Goal: Obtain resource: Download file/media

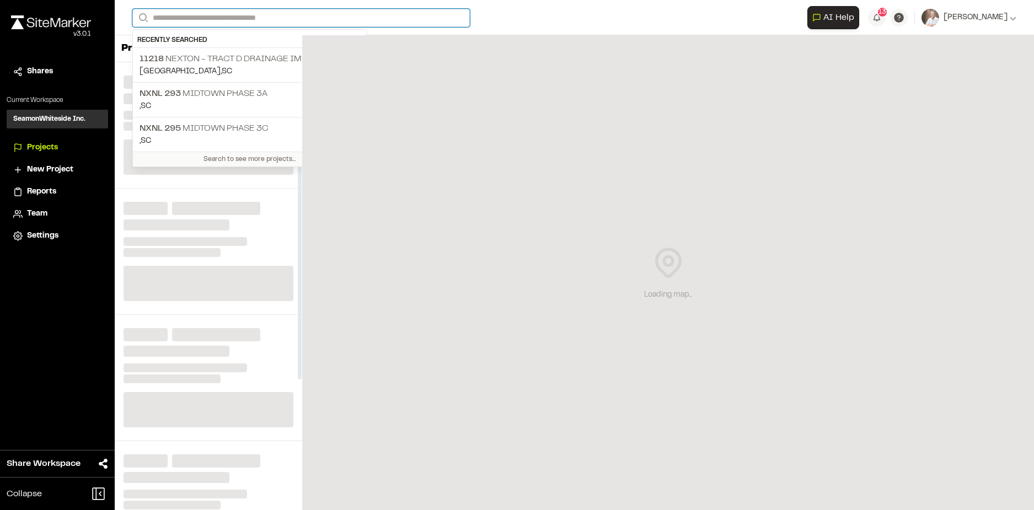
click at [219, 18] on input "Search" at bounding box center [301, 18] width 338 height 18
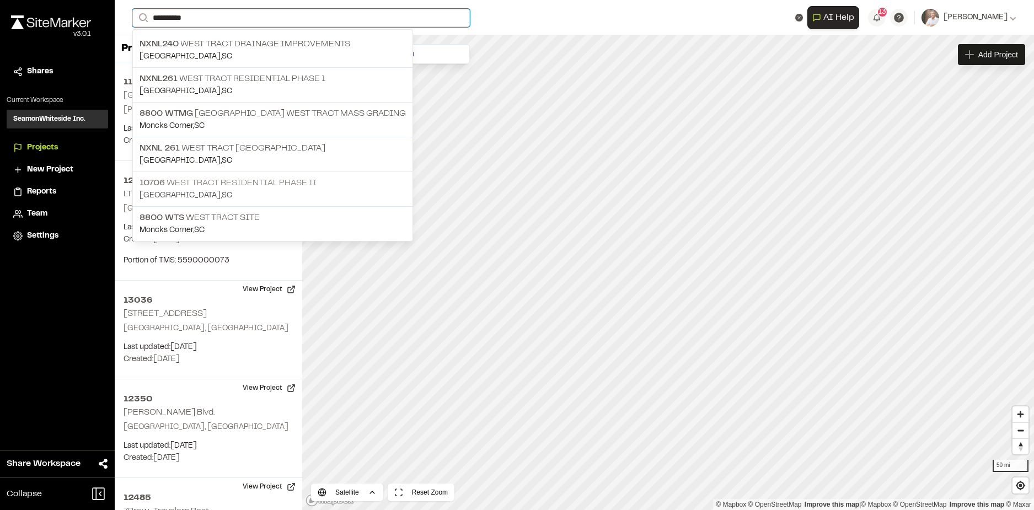
type input "**********"
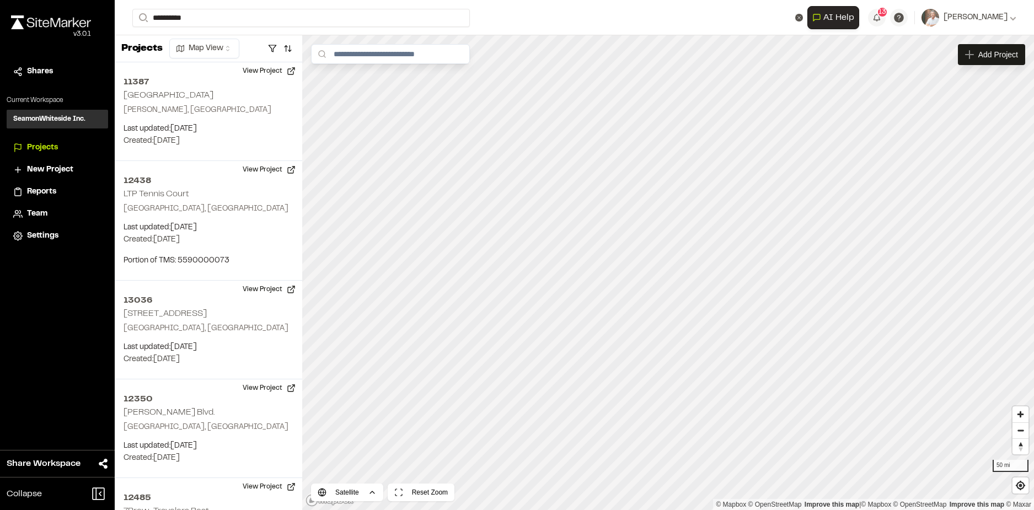
click at [248, 181] on p "10706 West Tract Residential Phase II" at bounding box center [273, 182] width 266 height 13
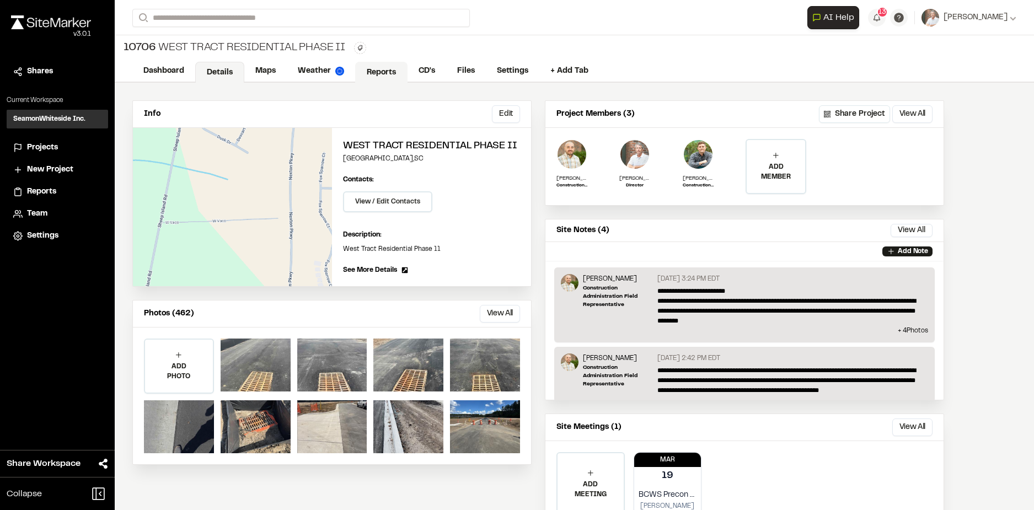
click at [378, 69] on link "Reports" at bounding box center [381, 72] width 52 height 21
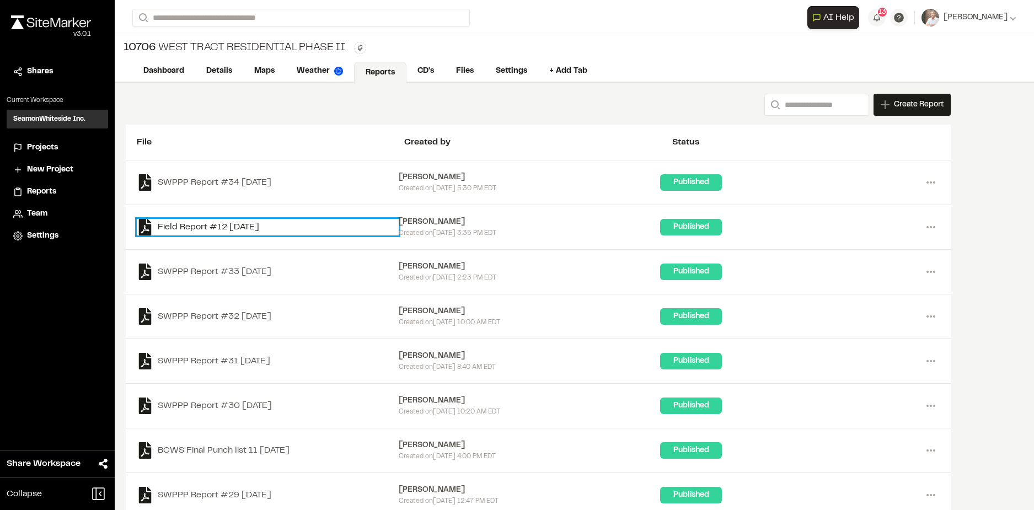
click at [219, 226] on link "Field Report #12 [DATE]" at bounding box center [268, 227] width 262 height 17
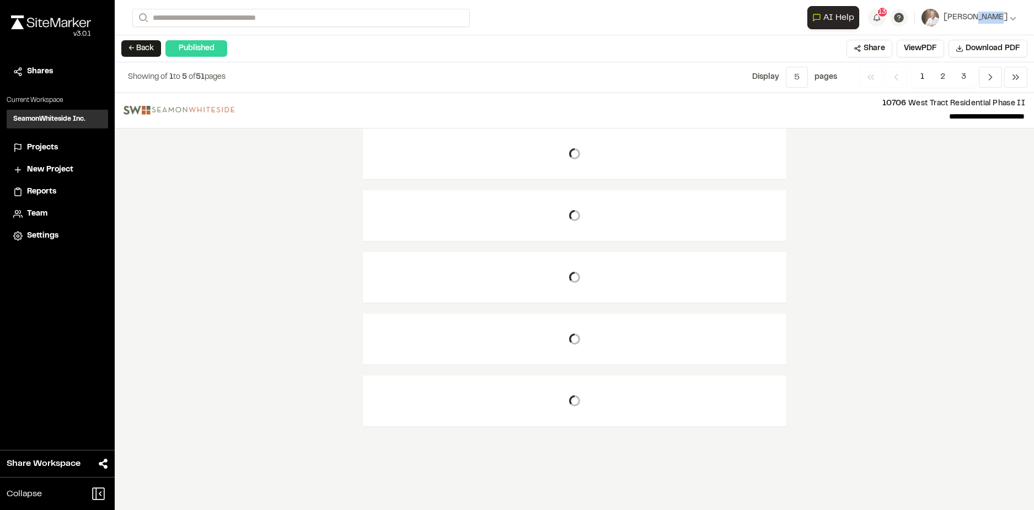
click at [219, 226] on div "**********" at bounding box center [574, 255] width 919 height 510
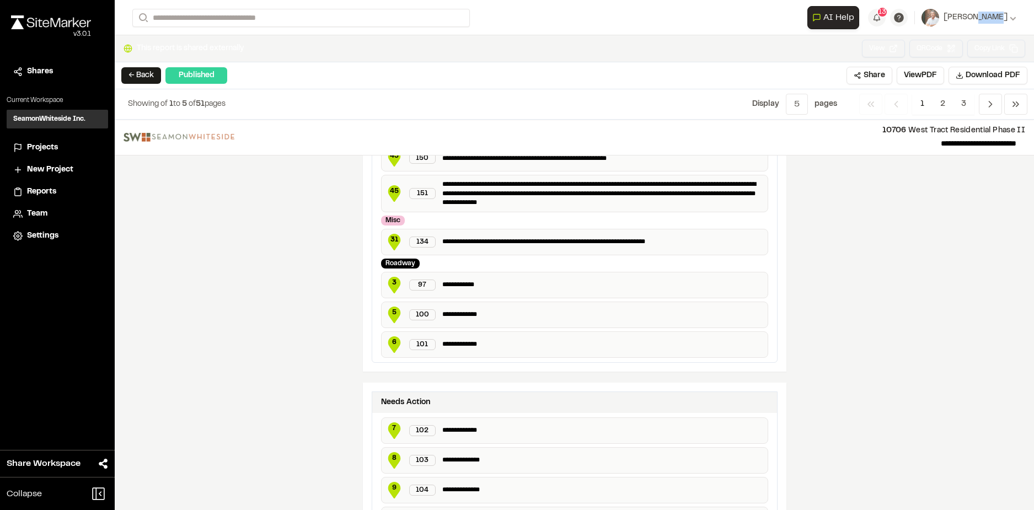
scroll to position [1278, 0]
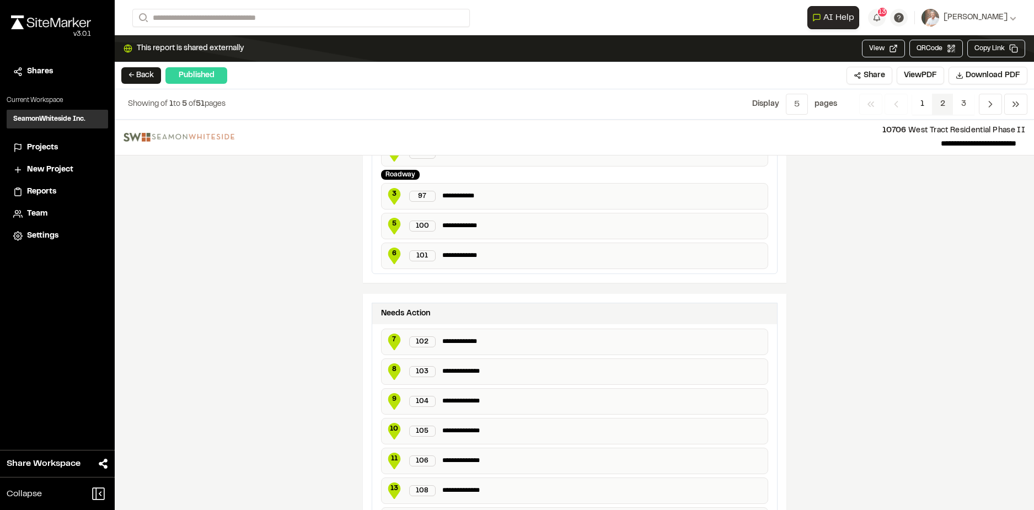
click at [941, 98] on span "2" at bounding box center [943, 104] width 22 height 21
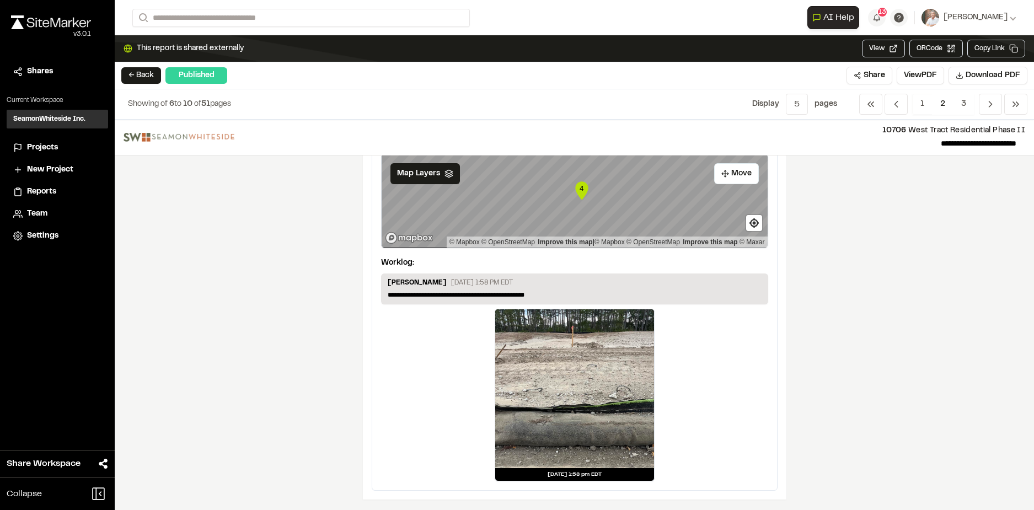
scroll to position [1933, 0]
drag, startPoint x: 1011, startPoint y: 100, endPoint x: 992, endPoint y: 110, distance: 21.5
click at [1011, 100] on icon "Navigation" at bounding box center [1015, 104] width 11 height 11
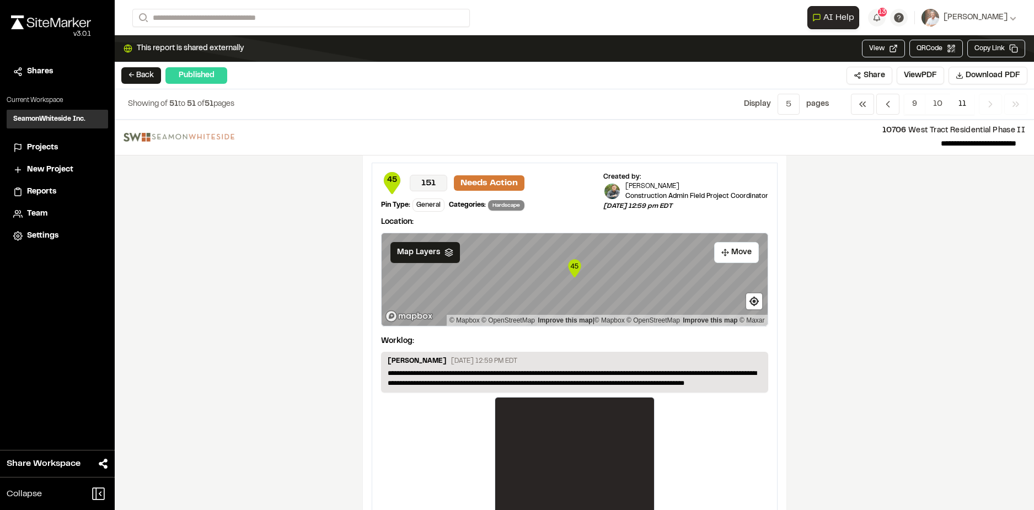
scroll to position [0, 0]
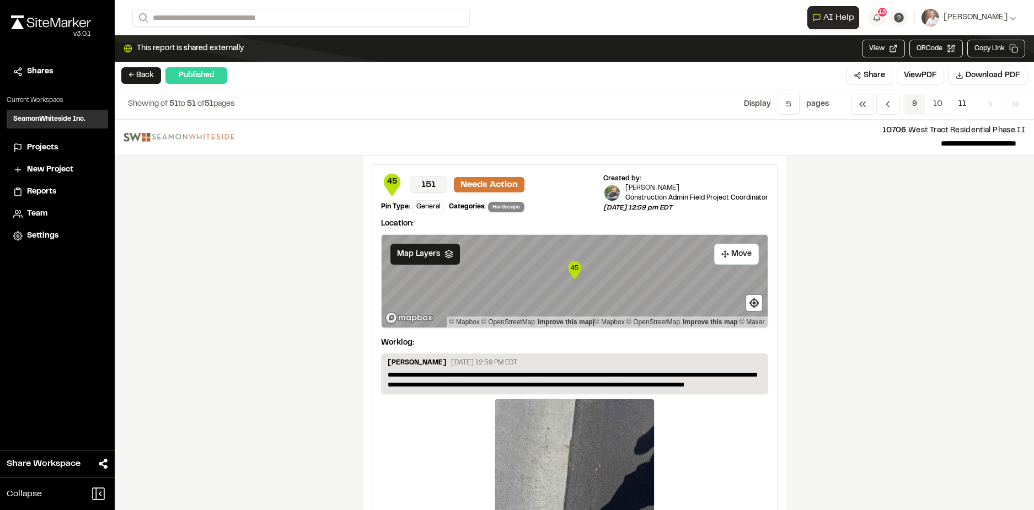
click at [913, 103] on span "9" at bounding box center [915, 104] width 22 height 21
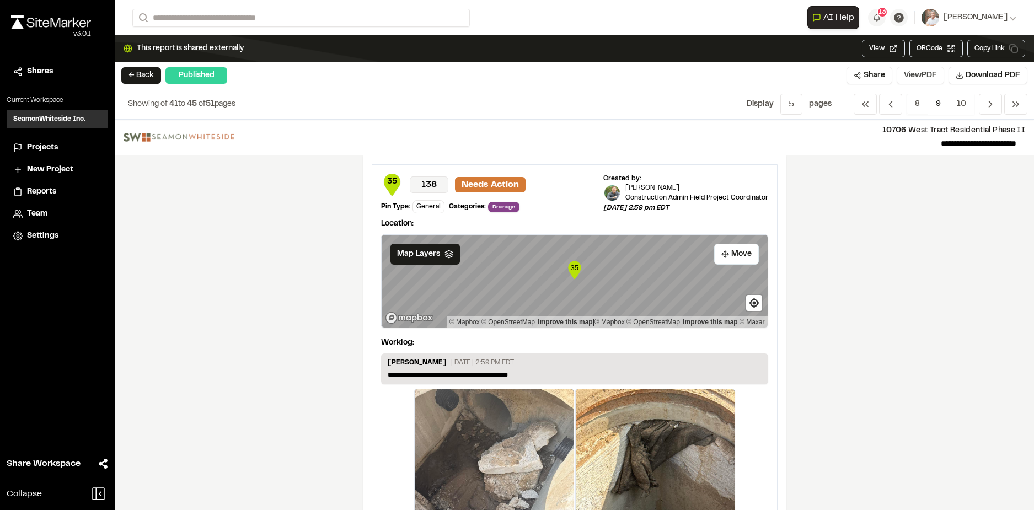
click at [932, 71] on button "View PDF" at bounding box center [920, 76] width 47 height 18
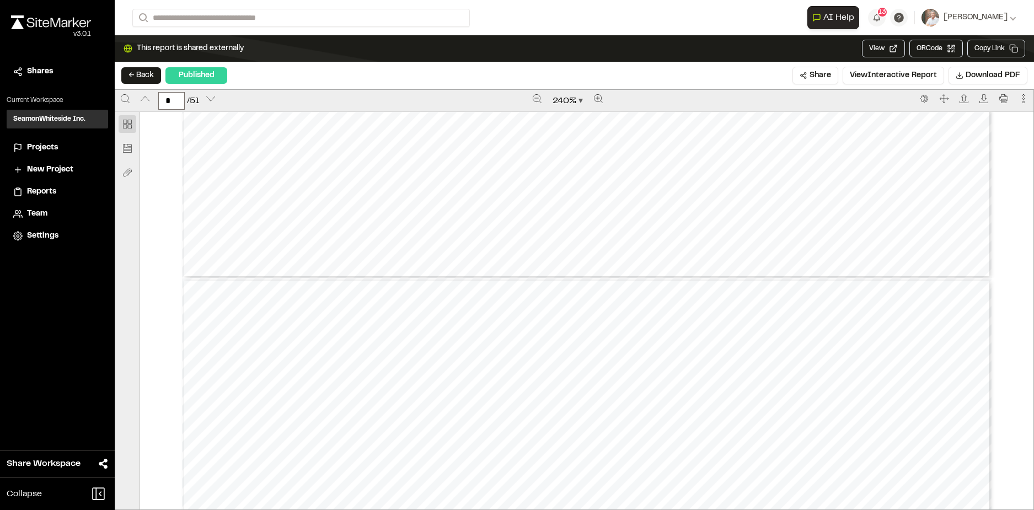
type input "*"
click at [999, 95] on icon "Print" at bounding box center [1003, 98] width 9 height 9
